Goal: Task Accomplishment & Management: Complete application form

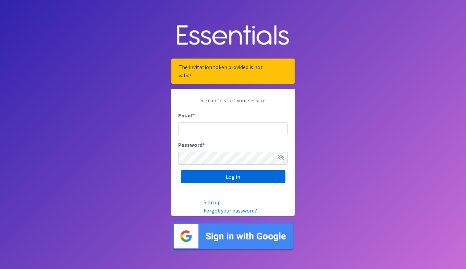
type input "[PERSON_NAME][EMAIL_ADDRESS][DOMAIN_NAME]"
click at [243, 171] on input "Log in" at bounding box center [233, 176] width 104 height 13
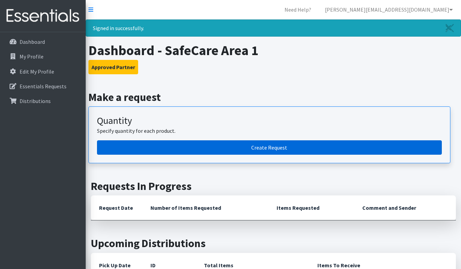
click at [259, 148] on link "Create Request" at bounding box center [269, 147] width 345 height 14
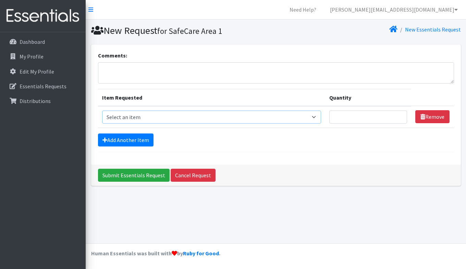
click at [246, 116] on select "Select an item Adult Briefs (Large/X-Large) Adult Briefs (Medium/Large) Adult B…" at bounding box center [211, 117] width 219 height 13
select select "14463"
click at [102, 111] on select "Select an item Adult Briefs (Large/X-Large) Adult Briefs (Medium/Large) Adult B…" at bounding box center [211, 117] width 219 height 13
click at [341, 118] on input "Quantity" at bounding box center [368, 117] width 78 height 13
type input "10"
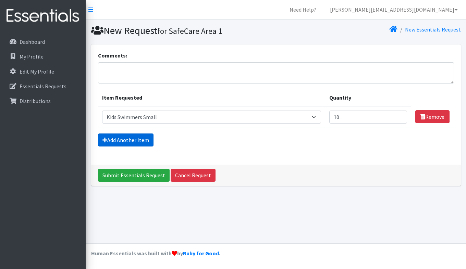
click at [132, 140] on link "Add Another Item" at bounding box center [125, 140] width 55 height 13
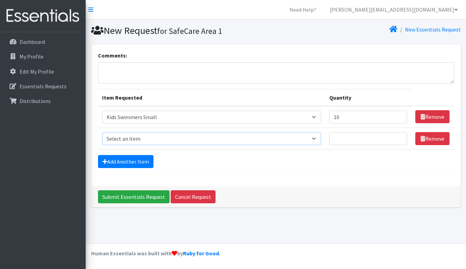
click at [145, 138] on select "Select an item Adult Briefs (Large/X-Large) Adult Briefs (Medium/Large) Adult B…" at bounding box center [211, 138] width 219 height 13
select select "14464"
click at [102, 132] on select "Select an item Adult Briefs (Large/X-Large) Adult Briefs (Medium/Large) Adult B…" at bounding box center [211, 138] width 219 height 13
click at [351, 141] on input "Quantity" at bounding box center [368, 138] width 78 height 13
type input "5"
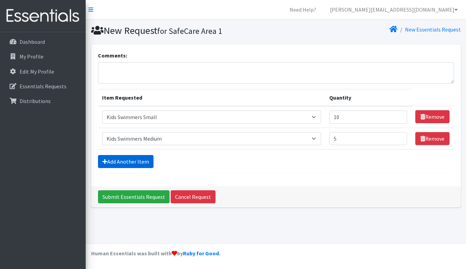
click at [136, 162] on link "Add Another Item" at bounding box center [125, 161] width 55 height 13
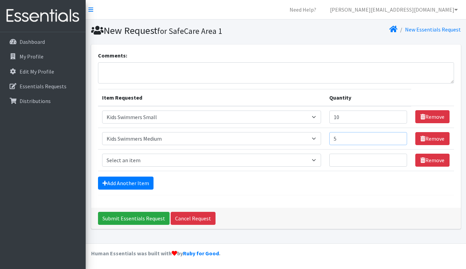
click at [351, 137] on input "5" at bounding box center [368, 138] width 78 height 13
type input "10"
click at [427, 160] on link "Remove" at bounding box center [432, 160] width 34 height 13
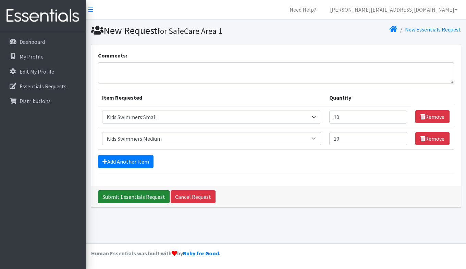
click at [143, 193] on input "Submit Essentials Request" at bounding box center [134, 196] width 72 height 13
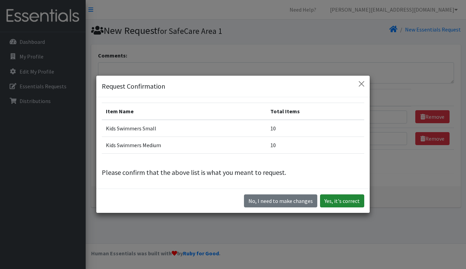
click at [344, 196] on button "Yes, it's correct" at bounding box center [342, 201] width 44 height 13
